Goal: Task Accomplishment & Management: Manage account settings

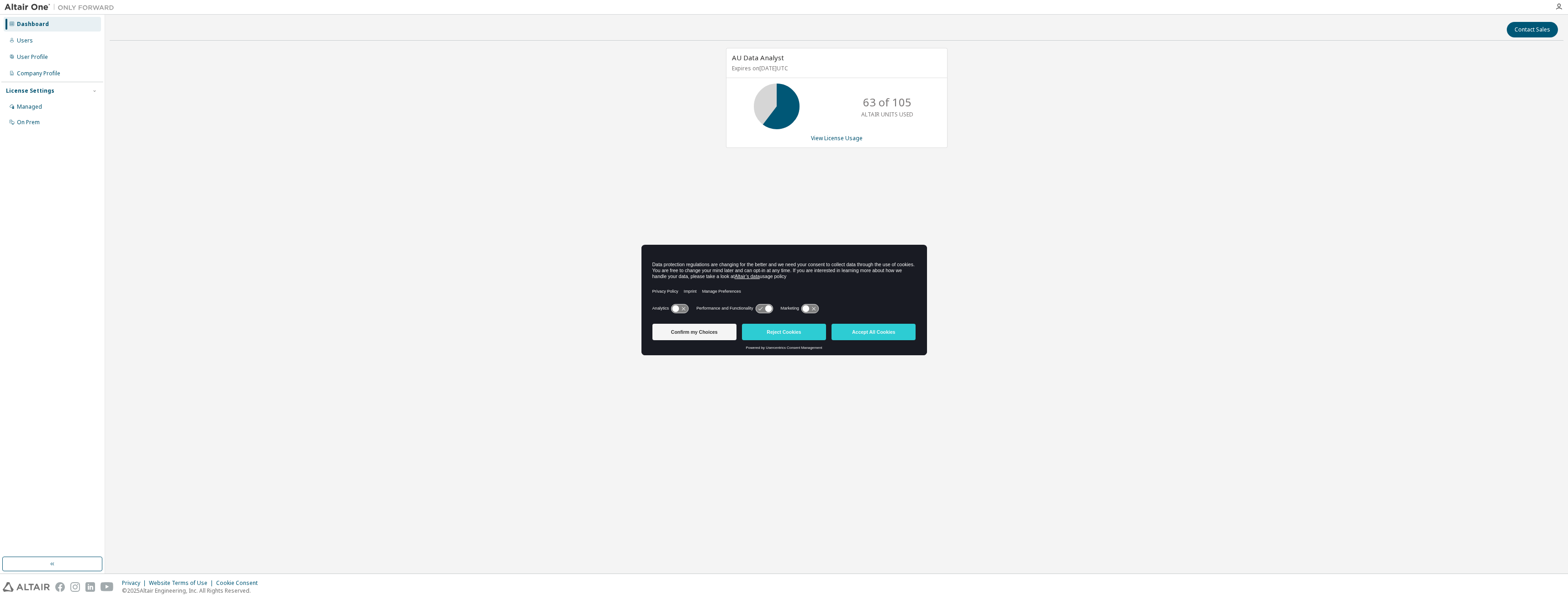
drag, startPoint x: 800, startPoint y: 332, endPoint x: 876, endPoint y: 148, distance: 199.1
click at [800, 332] on button "Reject Cookies" at bounding box center [784, 332] width 84 height 16
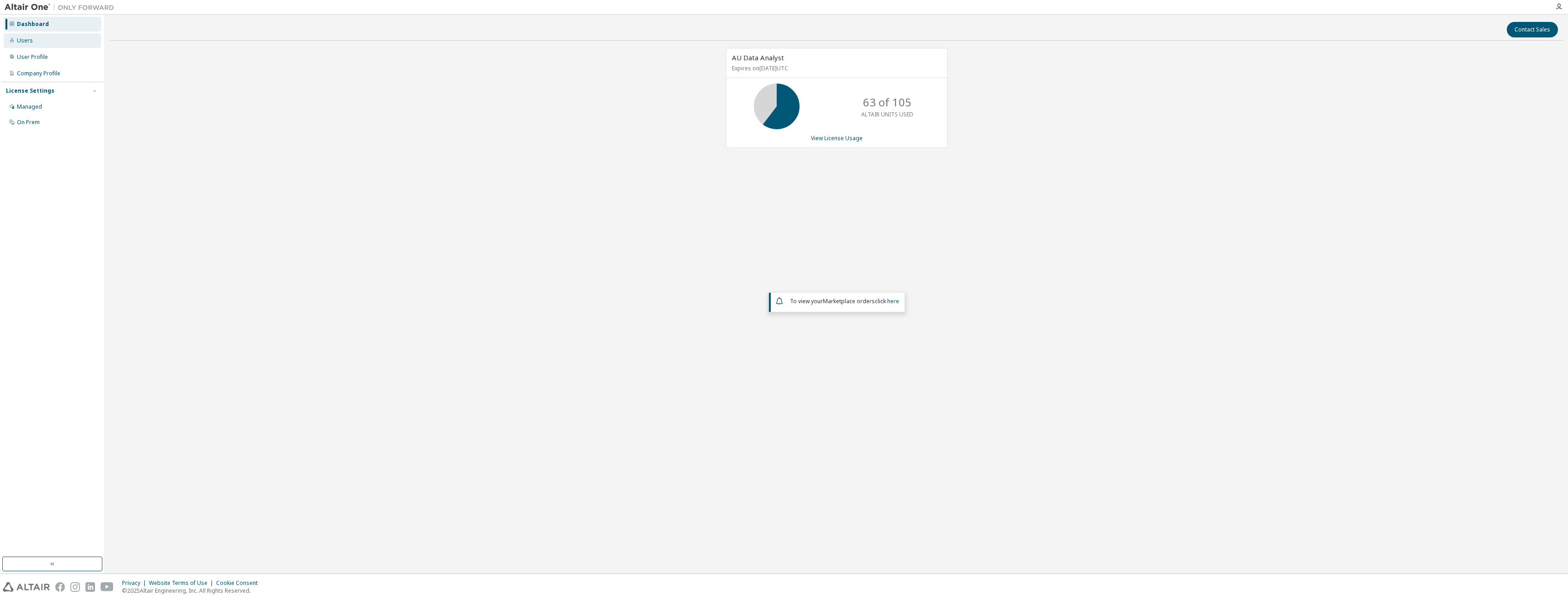
click at [27, 45] on div "Users" at bounding box center [52, 41] width 97 height 15
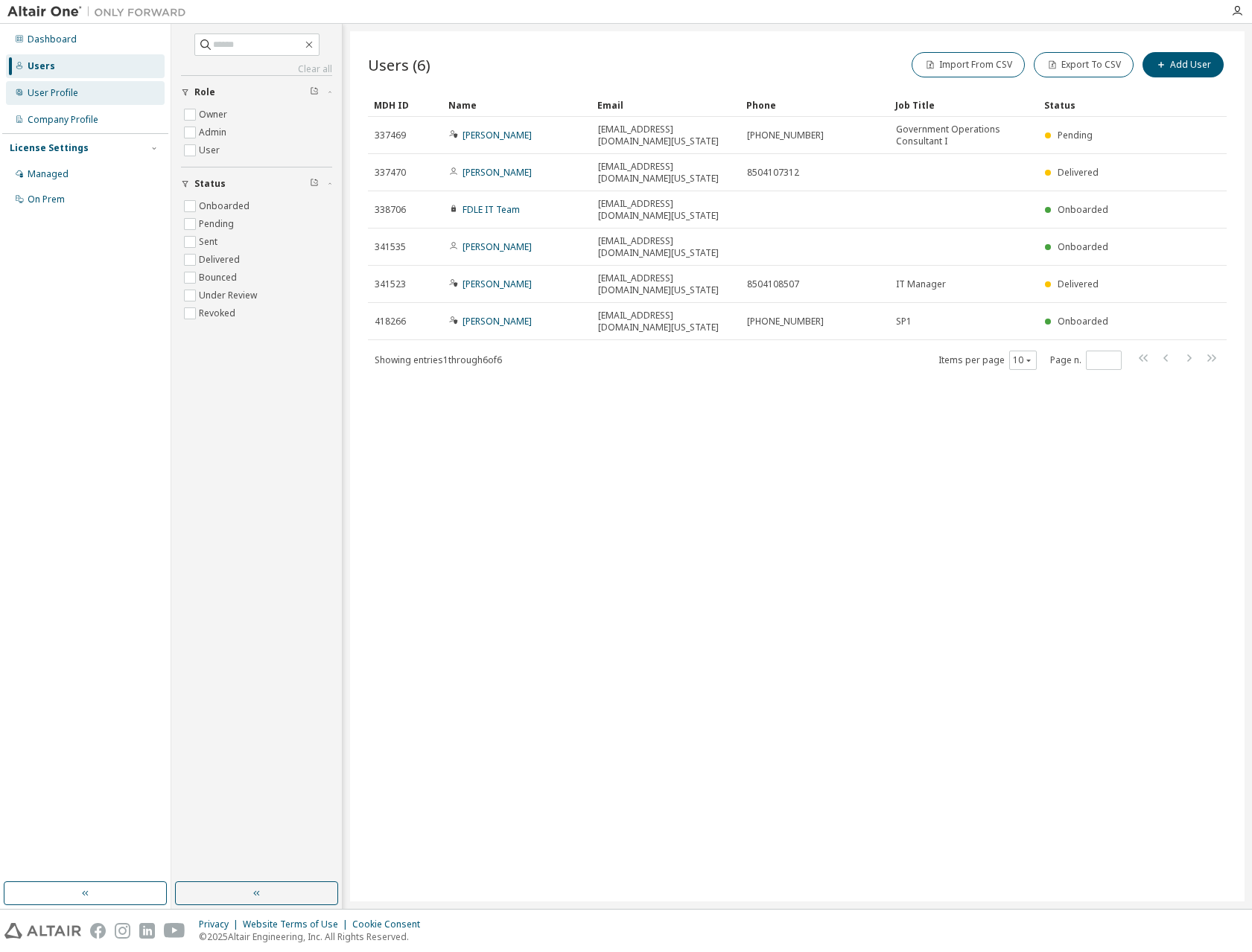
click at [74, 93] on div "User Profile" at bounding box center [53, 93] width 51 height 12
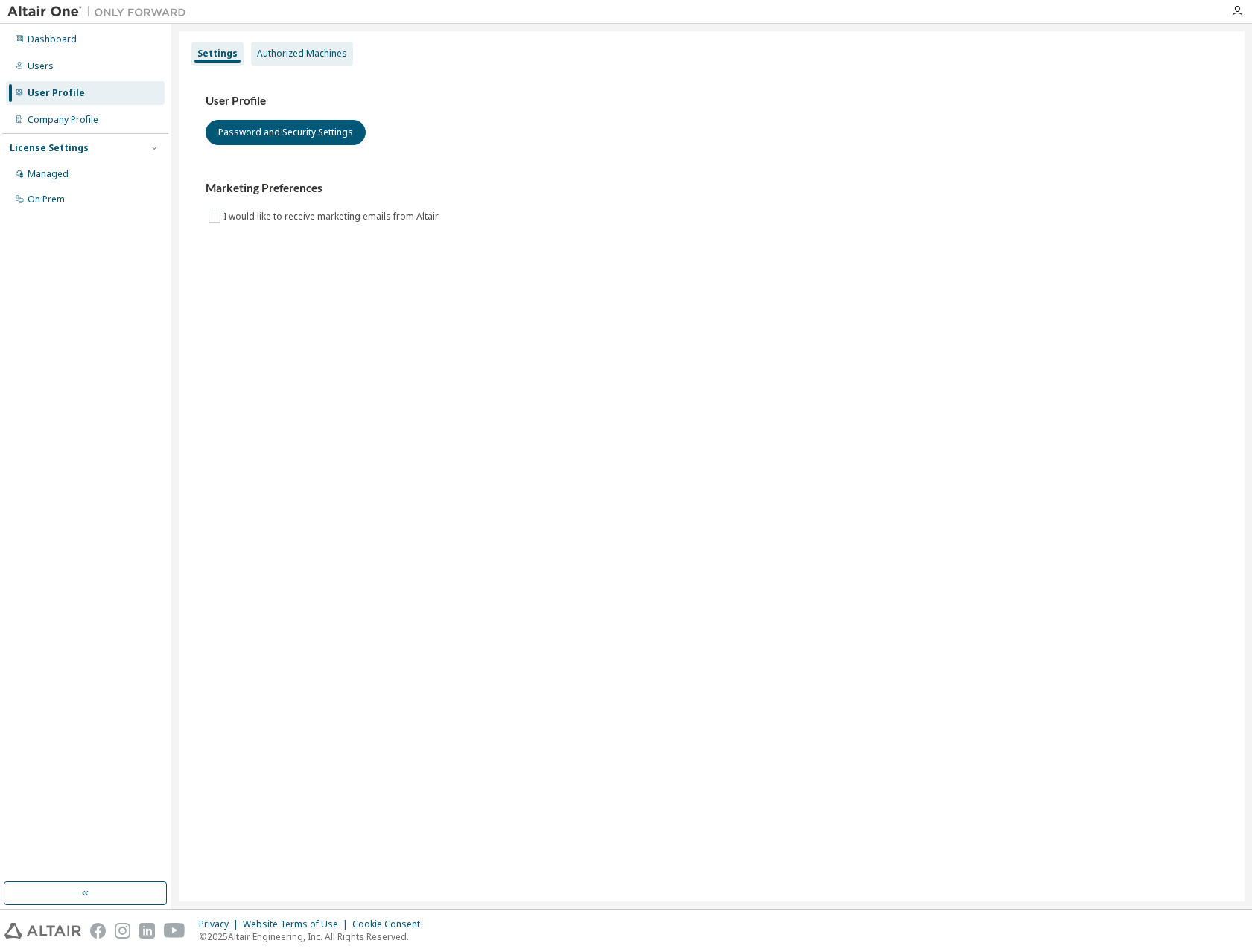
click at [294, 50] on div "Authorized Machines" at bounding box center [302, 54] width 90 height 12
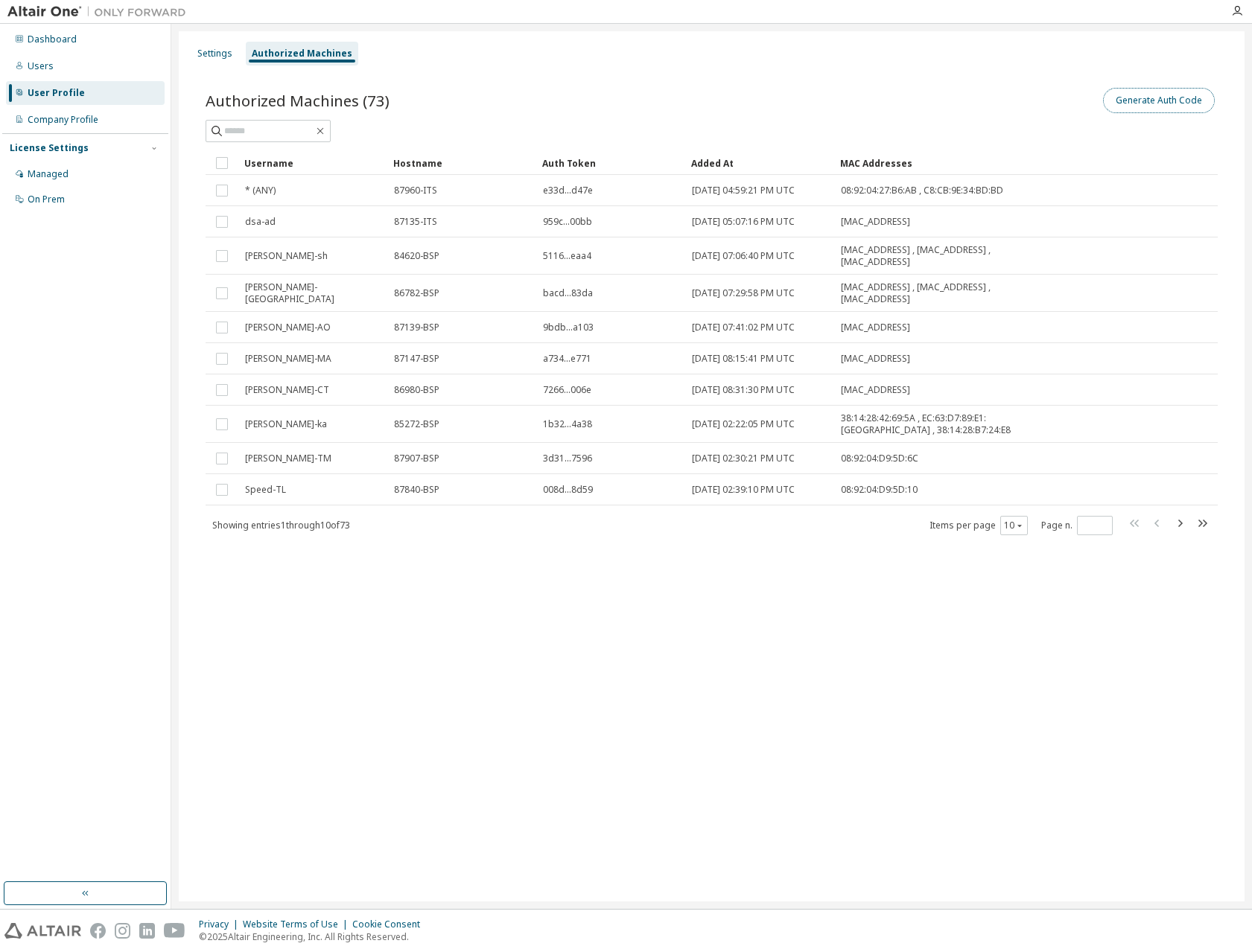
click at [1138, 103] on button "Generate Auth Code" at bounding box center [1159, 101] width 112 height 26
